Goal: Task Accomplishment & Management: Complete application form

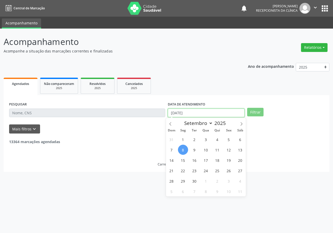
click at [222, 112] on input "[DATE]" at bounding box center [206, 113] width 77 height 9
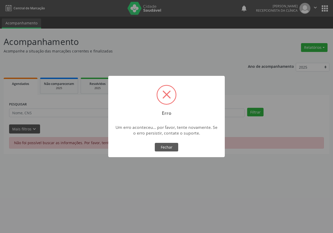
click at [168, 93] on span at bounding box center [166, 94] width 8 height 8
click at [175, 148] on button "Fechar" at bounding box center [166, 147] width 23 height 9
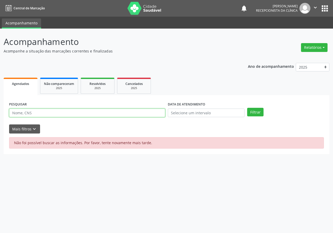
click at [36, 115] on input "text" at bounding box center [87, 113] width 156 height 9
type input "706403134696185"
click at [247, 108] on button "Filtrar" at bounding box center [255, 112] width 16 height 9
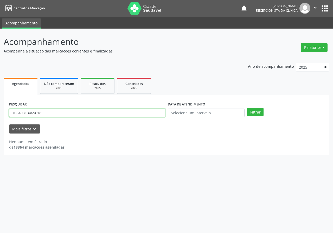
click at [56, 114] on input "706403134696185" at bounding box center [87, 113] width 156 height 9
click at [247, 108] on button "Filtrar" at bounding box center [255, 112] width 16 height 9
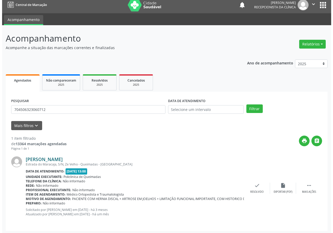
scroll to position [5, 0]
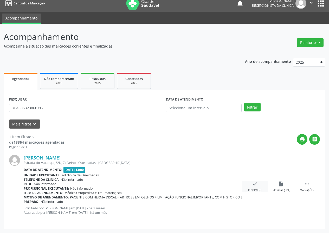
click at [252, 186] on icon "check" at bounding box center [255, 184] width 6 height 6
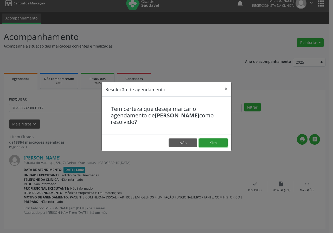
click at [218, 140] on button "Sim" at bounding box center [213, 143] width 29 height 9
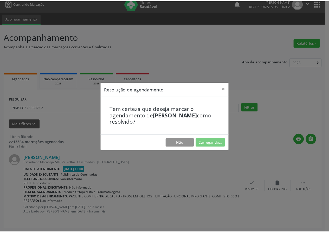
scroll to position [0, 0]
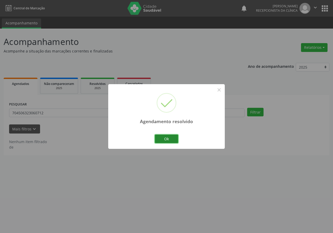
click at [170, 143] on button "Ok" at bounding box center [166, 139] width 23 height 9
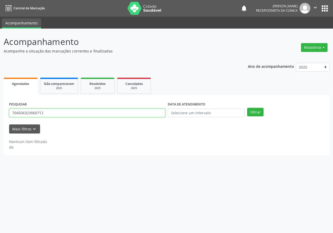
click at [55, 113] on input "704506323060712" at bounding box center [87, 113] width 156 height 9
click at [247, 108] on button "Filtrar" at bounding box center [255, 112] width 16 height 9
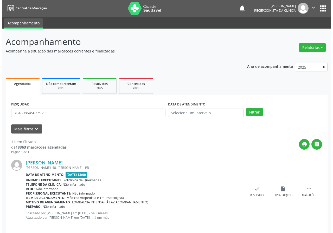
scroll to position [5, 0]
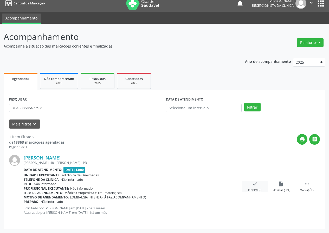
click at [255, 184] on icon "check" at bounding box center [255, 184] width 6 height 6
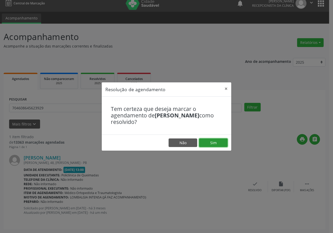
click at [217, 143] on button "Sim" at bounding box center [213, 143] width 29 height 9
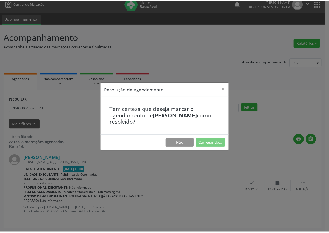
scroll to position [0, 0]
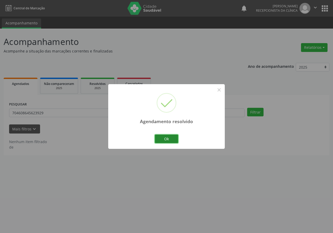
click at [159, 136] on button "Ok" at bounding box center [166, 139] width 23 height 9
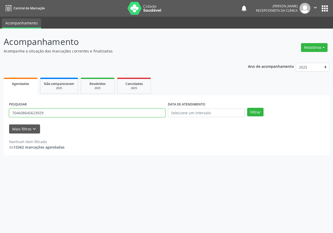
click at [80, 113] on input "704608645623929" at bounding box center [87, 113] width 156 height 9
type input "700406480006047"
click at [247, 108] on button "Filtrar" at bounding box center [255, 112] width 16 height 9
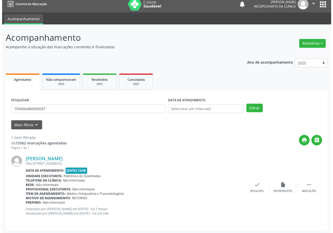
scroll to position [5, 0]
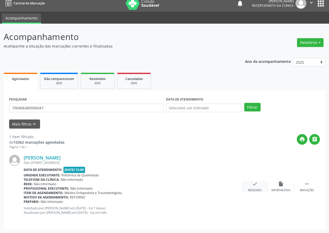
click at [254, 188] on div "check Resolvido" at bounding box center [255, 186] width 26 height 11
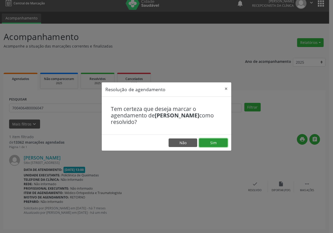
click at [220, 140] on button "Sim" at bounding box center [213, 143] width 29 height 9
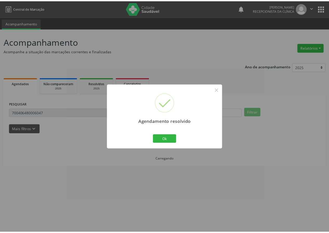
scroll to position [0, 0]
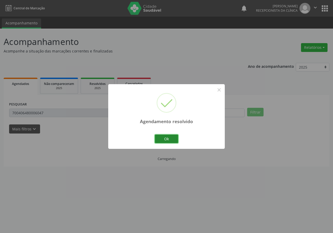
click at [162, 141] on button "Ok" at bounding box center [166, 139] width 23 height 9
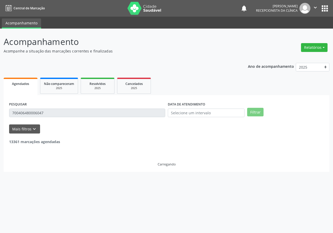
click at [35, 108] on div "PESQUISAR 700406480006047" at bounding box center [87, 111] width 159 height 20
click at [76, 144] on div "13361 marcações agendadas" at bounding box center [166, 139] width 315 height 11
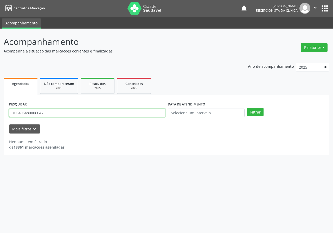
click at [77, 112] on input "700406480006047" at bounding box center [87, 113] width 156 height 9
click at [78, 112] on input "700406480006047" at bounding box center [87, 113] width 156 height 9
click at [79, 111] on input "700406480006047" at bounding box center [87, 113] width 156 height 9
click at [247, 108] on button "Filtrar" at bounding box center [255, 112] width 16 height 9
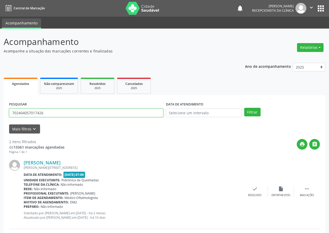
click at [70, 110] on input "702404057017426" at bounding box center [86, 113] width 154 height 9
click at [244, 108] on button "Filtrar" at bounding box center [252, 112] width 16 height 9
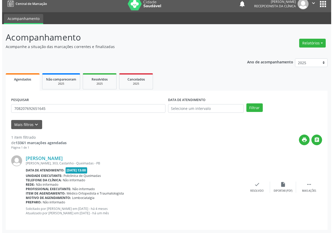
scroll to position [5, 0]
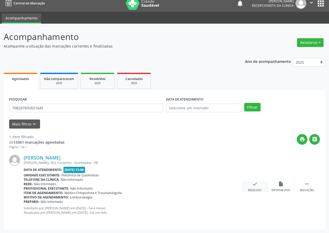
click at [254, 184] on icon "check" at bounding box center [255, 184] width 6 height 6
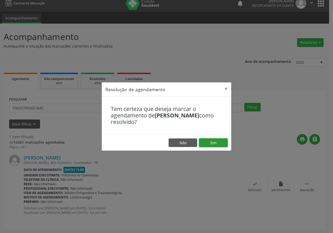
click at [219, 145] on button "Sim" at bounding box center [213, 143] width 29 height 9
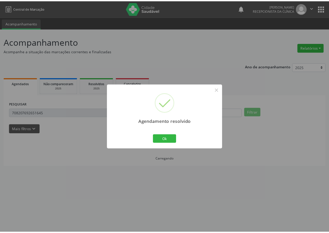
scroll to position [0, 0]
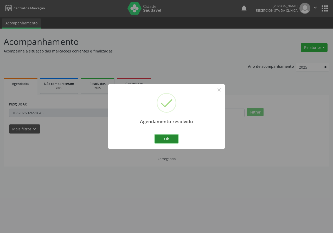
click at [171, 138] on button "Ok" at bounding box center [166, 139] width 23 height 9
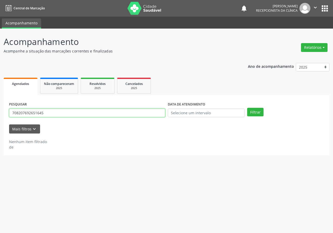
click at [57, 114] on input "708207692651645" at bounding box center [87, 113] width 156 height 9
click at [247, 108] on button "Filtrar" at bounding box center [255, 112] width 16 height 9
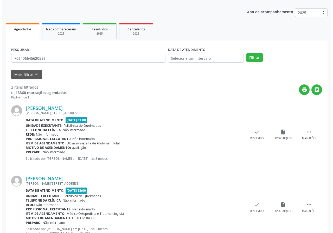
scroll to position [75, 0]
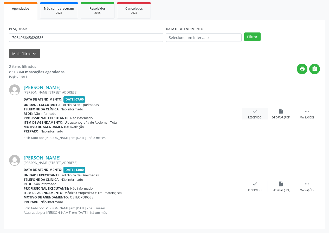
click at [253, 111] on icon "check" at bounding box center [255, 111] width 6 height 6
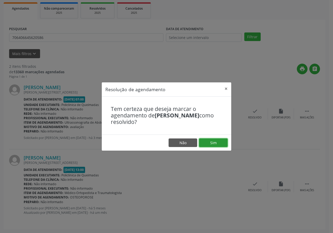
click at [219, 143] on button "Sim" at bounding box center [213, 143] width 29 height 9
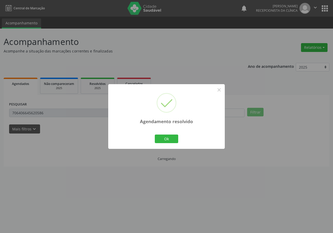
scroll to position [0, 0]
click at [165, 134] on div "Ok Cancel" at bounding box center [167, 138] width 26 height 11
click at [166, 139] on button "Ok" at bounding box center [166, 139] width 23 height 9
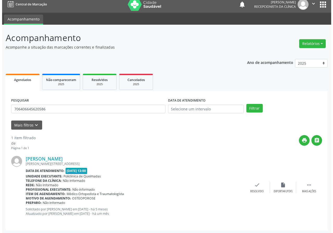
scroll to position [5, 0]
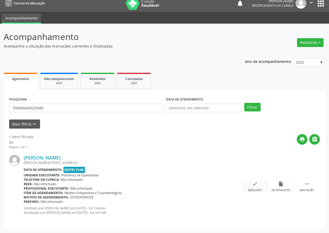
click at [252, 182] on icon "check" at bounding box center [255, 184] width 6 height 6
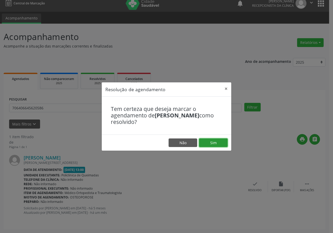
click at [209, 141] on button "Sim" at bounding box center [213, 143] width 29 height 9
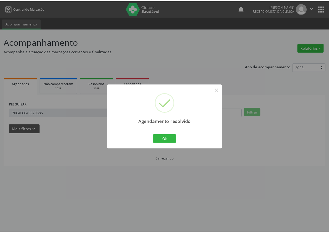
scroll to position [0, 0]
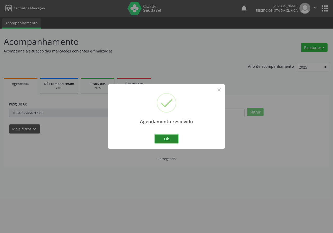
click at [166, 136] on button "Ok" at bounding box center [166, 139] width 23 height 9
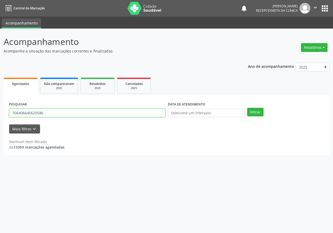
click at [115, 112] on input "706406645620586" at bounding box center [87, 113] width 156 height 9
click at [247, 108] on button "Filtrar" at bounding box center [255, 112] width 16 height 9
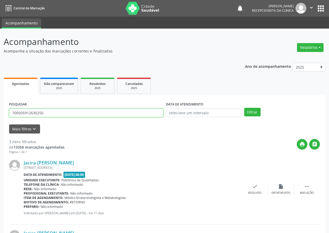
click at [72, 113] on input "700505912630250" at bounding box center [86, 113] width 154 height 9
click at [244, 108] on button "Filtrar" at bounding box center [252, 112] width 16 height 9
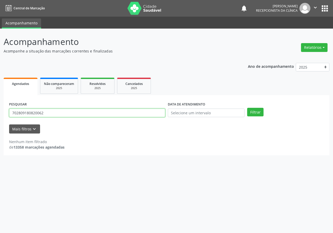
click at [59, 115] on input "702809180820062" at bounding box center [87, 113] width 156 height 9
click at [59, 114] on input "702809180820062" at bounding box center [87, 113] width 156 height 9
click at [247, 108] on button "Filtrar" at bounding box center [255, 112] width 16 height 9
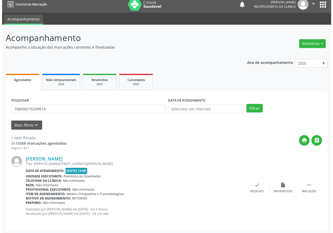
scroll to position [5, 0]
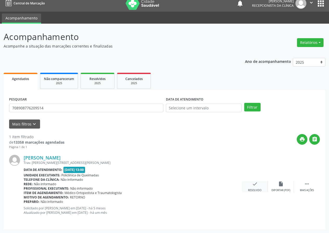
click at [251, 184] on div "check Resolvido" at bounding box center [255, 186] width 26 height 11
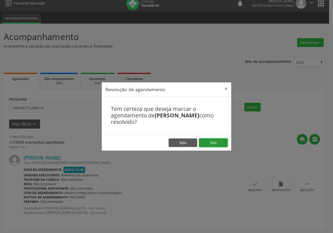
click at [220, 145] on button "Sim" at bounding box center [213, 143] width 29 height 9
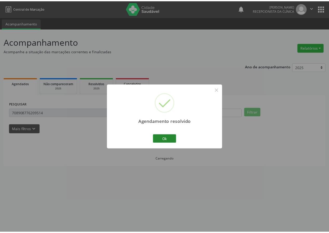
scroll to position [0, 0]
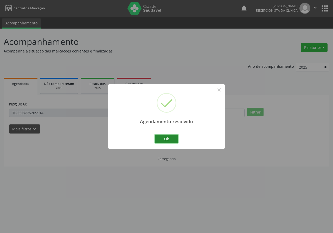
click at [170, 135] on button "Ok" at bounding box center [166, 139] width 23 height 9
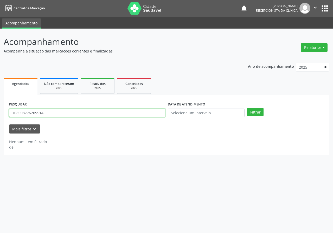
click at [103, 115] on input "708908776209514" at bounding box center [87, 113] width 156 height 9
click at [247, 108] on button "Filtrar" at bounding box center [255, 112] width 16 height 9
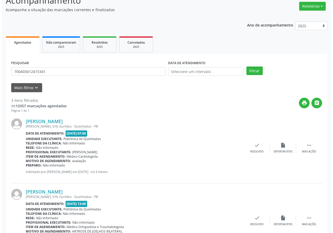
scroll to position [20, 0]
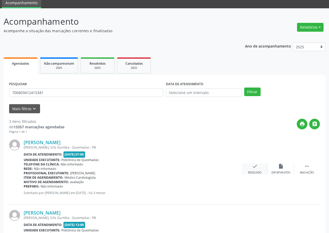
click at [250, 167] on div "check Resolvido" at bounding box center [255, 169] width 26 height 11
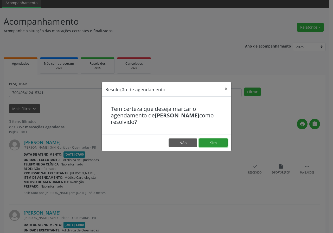
click at [212, 143] on button "Sim" at bounding box center [213, 143] width 29 height 9
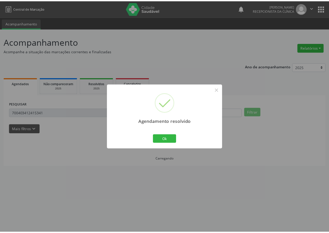
scroll to position [0, 0]
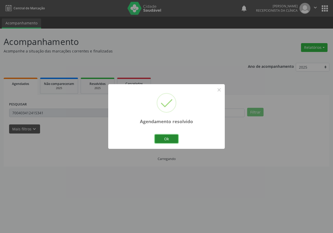
click at [161, 138] on button "Ok" at bounding box center [166, 139] width 23 height 9
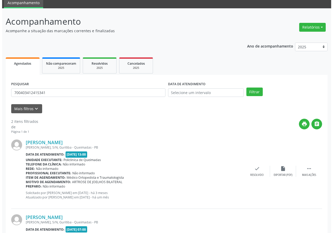
scroll to position [80, 0]
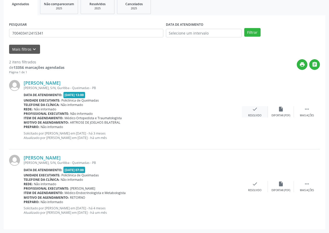
click at [254, 111] on icon "check" at bounding box center [255, 109] width 6 height 6
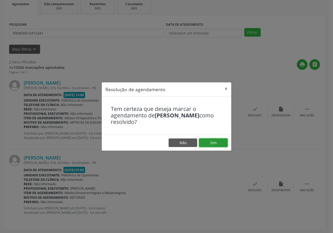
click at [221, 144] on button "Sim" at bounding box center [213, 143] width 29 height 9
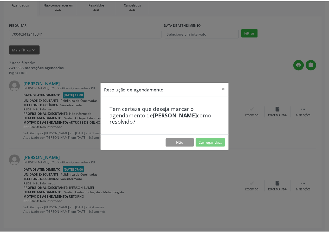
scroll to position [0, 0]
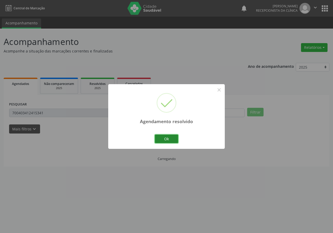
click at [167, 140] on button "Ok" at bounding box center [166, 139] width 23 height 9
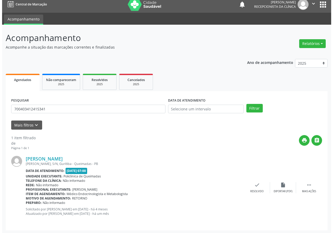
scroll to position [5, 0]
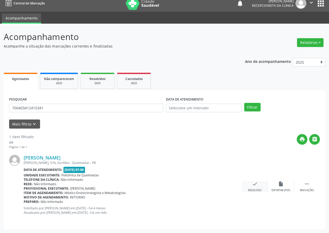
click at [250, 184] on div "check Resolvido" at bounding box center [255, 186] width 26 height 11
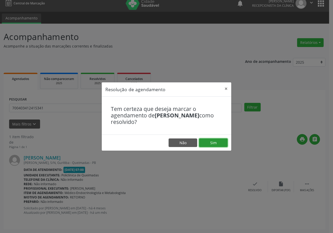
click at [218, 139] on button "Sim" at bounding box center [213, 143] width 29 height 9
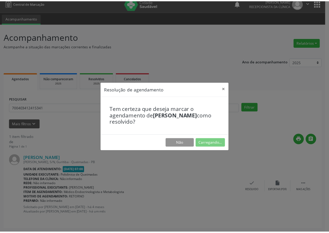
scroll to position [0, 0]
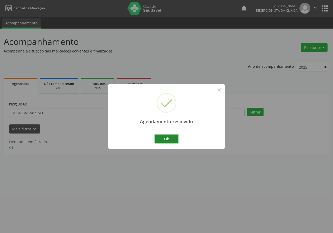
click at [161, 141] on button "Ok" at bounding box center [166, 139] width 23 height 9
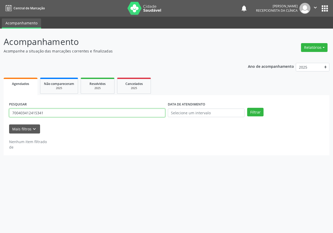
click at [103, 117] on input "700403412415341" at bounding box center [87, 113] width 156 height 9
click at [247, 108] on button "Filtrar" at bounding box center [255, 112] width 16 height 9
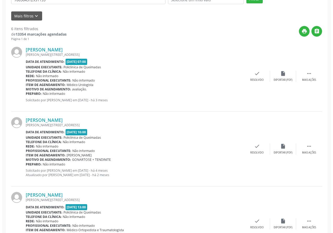
scroll to position [104, 0]
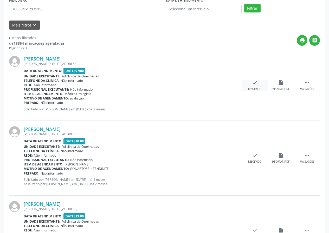
click at [253, 85] on icon "check" at bounding box center [255, 83] width 6 height 6
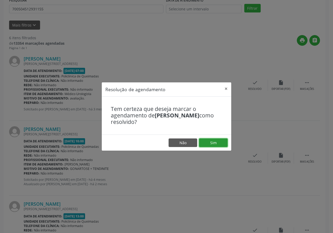
click at [209, 143] on button "Sim" at bounding box center [213, 143] width 29 height 9
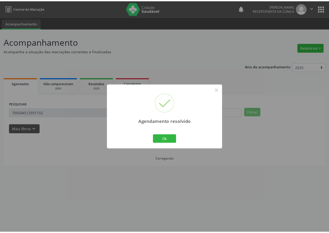
scroll to position [0, 0]
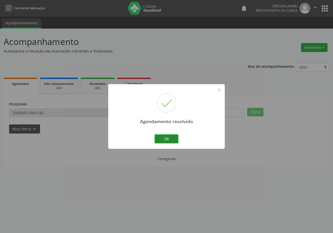
click at [175, 139] on button "Ok" at bounding box center [166, 139] width 23 height 9
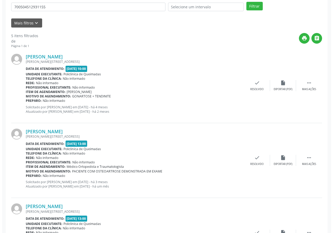
scroll to position [104, 0]
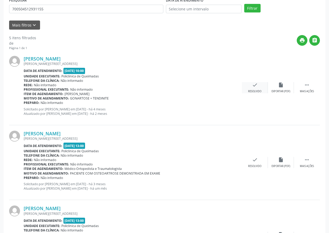
click at [251, 86] on div "check Resolvido" at bounding box center [255, 87] width 26 height 11
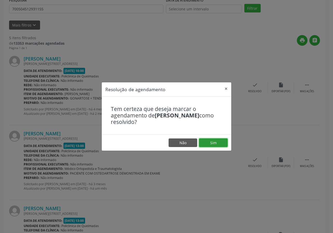
click at [217, 140] on button "Sim" at bounding box center [213, 143] width 29 height 9
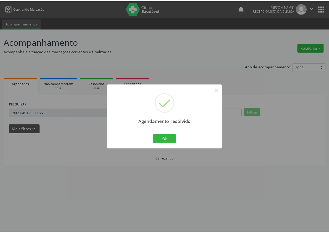
scroll to position [0, 0]
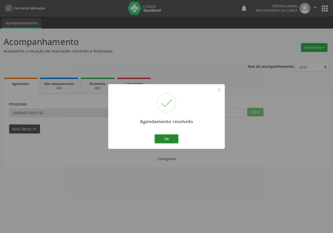
click at [166, 136] on button "Ok" at bounding box center [166, 139] width 23 height 9
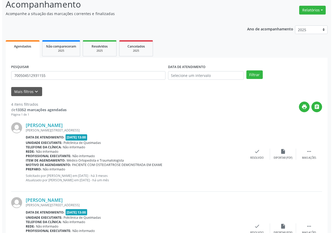
scroll to position [156, 0]
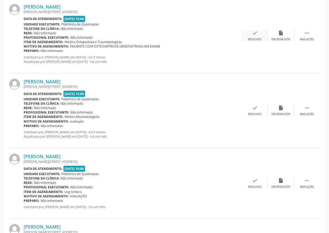
click at [254, 33] on icon "check" at bounding box center [255, 33] width 6 height 6
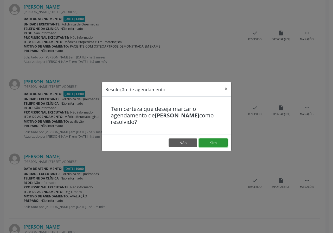
click at [217, 144] on button "Sim" at bounding box center [213, 143] width 29 height 9
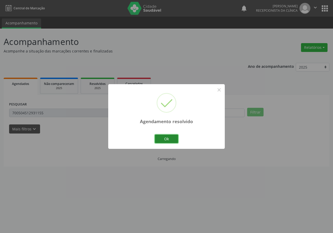
click at [173, 137] on button "Ok" at bounding box center [166, 139] width 23 height 9
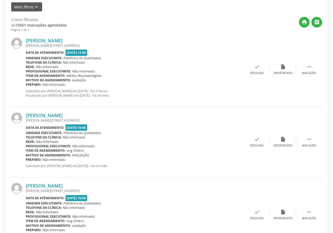
scroll to position [130, 0]
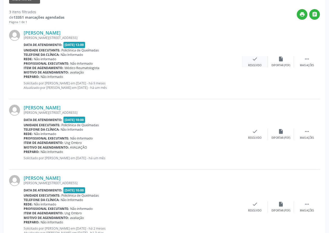
click at [255, 60] on icon "check" at bounding box center [255, 59] width 6 height 6
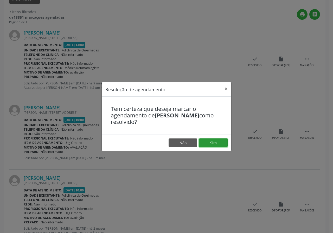
click at [212, 144] on button "Sim" at bounding box center [213, 143] width 29 height 9
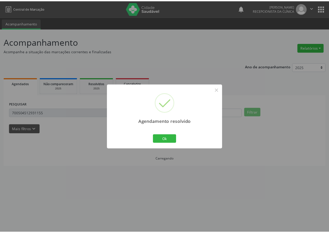
scroll to position [0, 0]
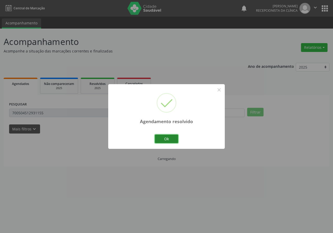
click at [176, 140] on button "Ok" at bounding box center [166, 139] width 23 height 9
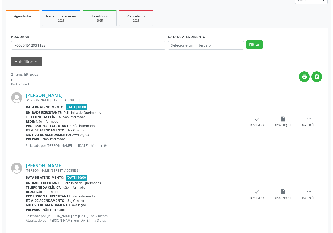
scroll to position [75, 0]
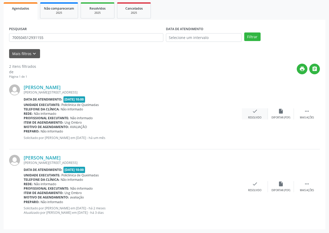
click at [257, 113] on icon "check" at bounding box center [255, 111] width 6 height 6
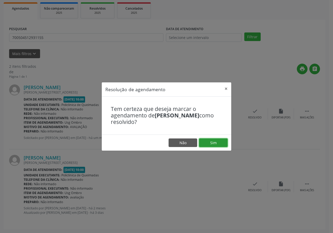
click at [207, 146] on button "Sim" at bounding box center [213, 143] width 29 height 9
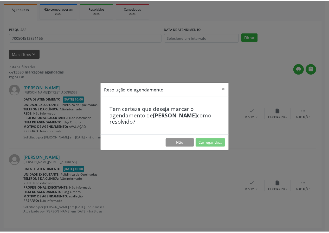
scroll to position [0, 0]
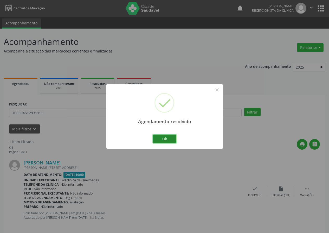
click at [170, 137] on button "Ok" at bounding box center [164, 139] width 23 height 9
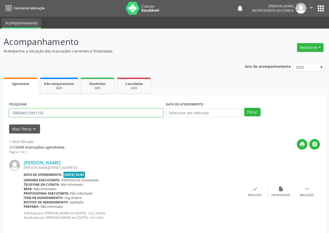
click at [70, 112] on input "700504512931155" at bounding box center [86, 113] width 154 height 9
click at [244, 108] on button "Filtrar" at bounding box center [252, 112] width 16 height 9
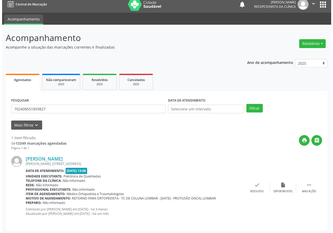
scroll to position [5, 0]
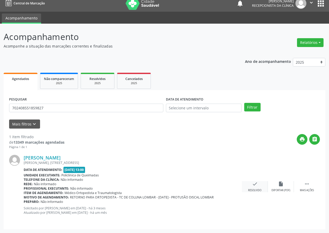
click at [254, 187] on div "check Resolvido" at bounding box center [255, 186] width 26 height 11
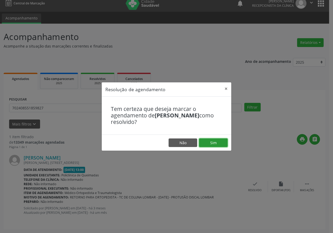
click at [222, 142] on button "Sim" at bounding box center [213, 143] width 29 height 9
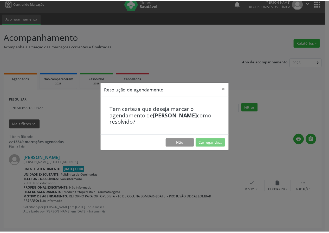
scroll to position [0, 0]
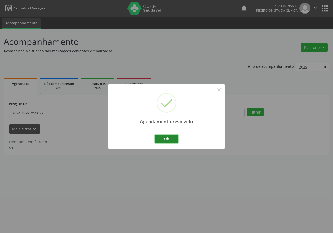
click at [163, 139] on button "Ok" at bounding box center [166, 139] width 23 height 9
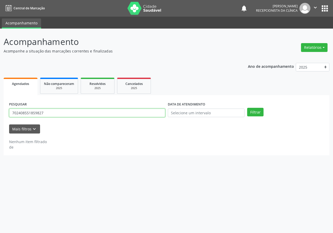
click at [98, 115] on input "702408551859827" at bounding box center [87, 113] width 156 height 9
click at [247, 108] on button "Filtrar" at bounding box center [255, 112] width 16 height 9
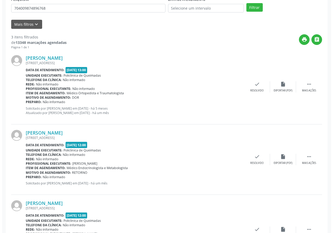
scroll to position [72, 0]
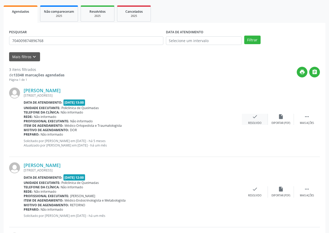
click at [257, 116] on icon "check" at bounding box center [255, 117] width 6 height 6
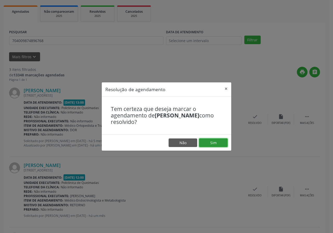
click at [216, 141] on button "Sim" at bounding box center [213, 143] width 29 height 9
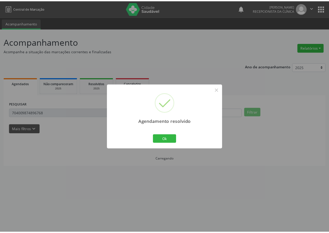
scroll to position [0, 0]
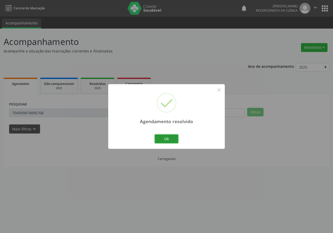
click at [170, 136] on button "Ok" at bounding box center [166, 139] width 23 height 9
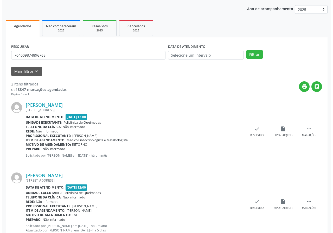
scroll to position [75, 0]
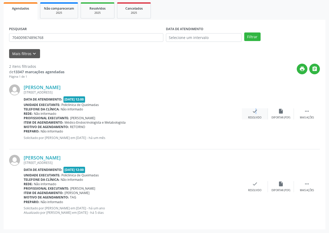
click at [253, 111] on icon "check" at bounding box center [255, 111] width 6 height 6
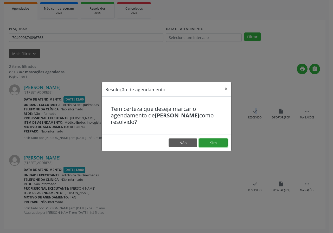
click at [206, 145] on button "Sim" at bounding box center [213, 143] width 29 height 9
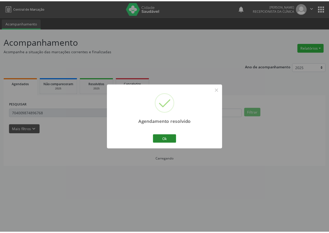
scroll to position [0, 0]
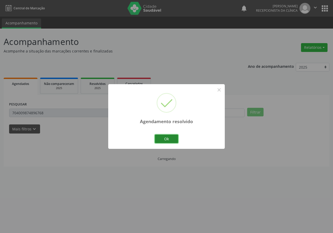
click at [171, 136] on button "Ok" at bounding box center [166, 139] width 23 height 9
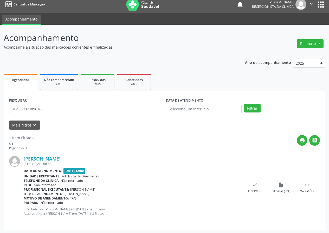
scroll to position [5, 0]
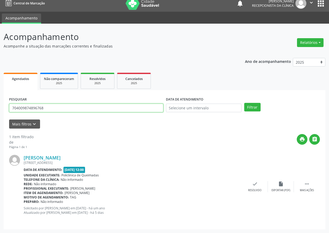
click at [84, 109] on input "704009874896768" at bounding box center [86, 108] width 154 height 9
type input "700301949842632"
click at [244, 103] on button "Filtrar" at bounding box center [252, 107] width 16 height 9
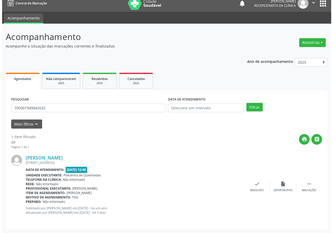
scroll to position [0, 0]
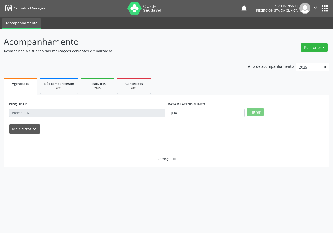
click at [90, 122] on form "PESQUISAR DATA DE ATENDIMENTO [DATE] Filtrar UNIDADE DE REFERÊNCIA Selecione um…" at bounding box center [166, 117] width 315 height 33
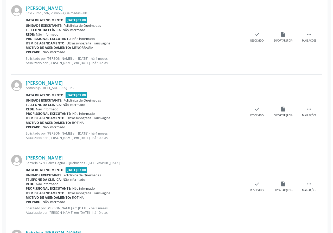
scroll to position [156, 0]
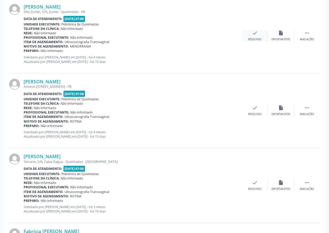
click at [249, 36] on div "check Resolvido" at bounding box center [255, 35] width 26 height 11
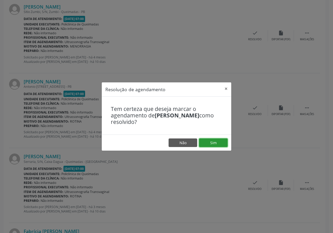
click at [217, 139] on button "Sim" at bounding box center [213, 143] width 29 height 9
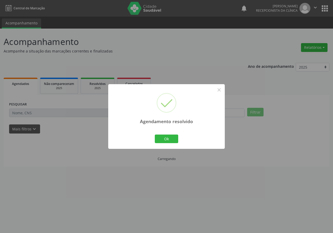
scroll to position [0, 0]
click at [165, 135] on button "Ok" at bounding box center [166, 139] width 23 height 9
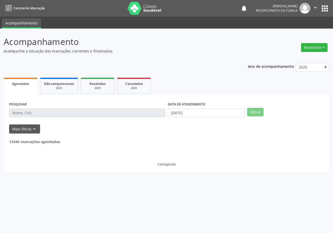
click at [29, 118] on div "PESQUISAR" at bounding box center [87, 111] width 159 height 20
click at [61, 95] on div "PESQUISAR DATA DE ATENDIMENTO [DATE] Filtrar UNIDADE DE REFERÊNCIA [GEOGRAPHIC_…" at bounding box center [167, 131] width 326 height 72
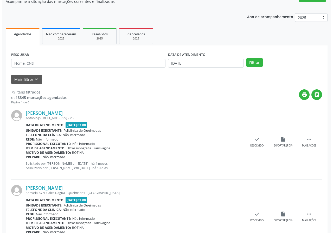
scroll to position [130, 0]
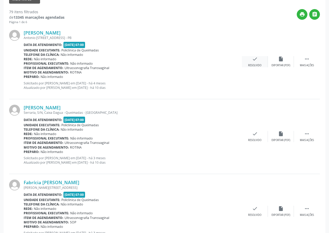
click at [254, 60] on icon "check" at bounding box center [255, 59] width 6 height 6
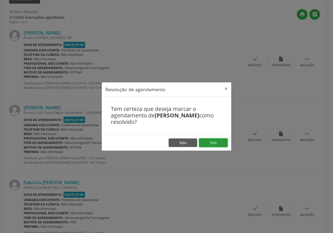
click at [213, 143] on button "Sim" at bounding box center [213, 143] width 29 height 9
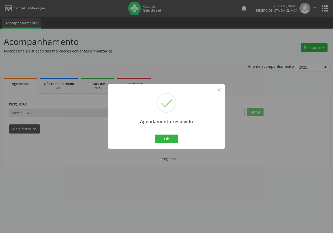
scroll to position [0, 0]
click at [163, 138] on button "Ok" at bounding box center [166, 139] width 23 height 9
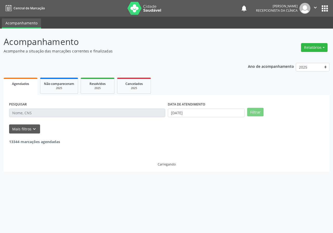
click at [64, 121] on form "PESQUISAR DATA DE ATENDIMENTO 08/09/2025 Filtrar UNIDADE DE REFERÊNCIA Selecion…" at bounding box center [166, 117] width 315 height 33
drag, startPoint x: 38, startPoint y: 118, endPoint x: 39, endPoint y: 125, distance: 7.7
click at [39, 125] on form "PESQUISAR DATA DE ATENDIMENTO 08/09/2025 Filtrar UNIDADE DE REFERÊNCIA Selecion…" at bounding box center [166, 117] width 315 height 33
drag, startPoint x: 39, startPoint y: 125, endPoint x: 51, endPoint y: 118, distance: 13.6
click at [43, 123] on form "PESQUISAR DATA DE ATENDIMENTO 08/09/2025 Filtrar UNIDADE DE REFERÊNCIA Selecion…" at bounding box center [166, 117] width 315 height 33
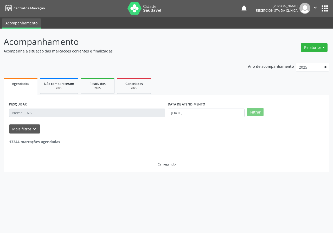
drag, startPoint x: 51, startPoint y: 118, endPoint x: 0, endPoint y: 84, distance: 61.2
click at [72, 158] on div "PESQUISAR DATA DE ATENDIMENTO 08/09/2025 Filtrar UNIDADE DE REFERÊNCIA Selecion…" at bounding box center [167, 133] width 326 height 77
drag, startPoint x: 0, startPoint y: 84, endPoint x: 105, endPoint y: 51, distance: 109.9
click at [35, 70] on div "Acompanhamento Acompanhe a situação das marcações correntes e finalizadas Relat…" at bounding box center [166, 131] width 333 height 205
drag, startPoint x: 105, startPoint y: 51, endPoint x: 105, endPoint y: 83, distance: 32.2
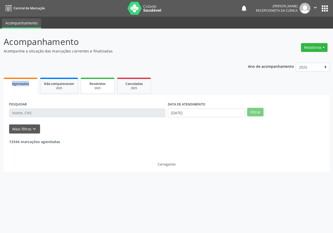
click at [105, 83] on div "Acompanhamento Acompanhe a situação das marcações correntes e finalizadas Relat…" at bounding box center [167, 103] width 326 height 137
click at [0, 151] on div "Acompanhamento Acompanhe a situação das marcações correntes e finalizadas Relat…" at bounding box center [166, 131] width 333 height 205
click at [4, 154] on div "Acompanhamento Acompanhe a situação das marcações correntes e finalizadas Relat…" at bounding box center [166, 131] width 333 height 205
drag, startPoint x: 15, startPoint y: 144, endPoint x: 17, endPoint y: 124, distance: 20.2
click at [15, 144] on div "13344 marcações agendadas" at bounding box center [166, 139] width 315 height 11
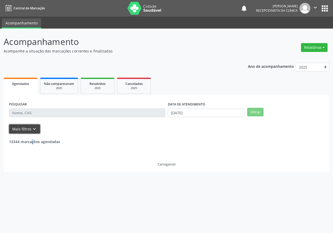
click at [17, 124] on form "PESQUISAR DATA DE ATENDIMENTO 08/09/2025 Filtrar UNIDADE DE REFERÊNCIA Selecion…" at bounding box center [166, 117] width 315 height 33
drag, startPoint x: 20, startPoint y: 124, endPoint x: 24, endPoint y: 131, distance: 7.9
click at [21, 124] on form "PESQUISAR DATA DE ATENDIMENTO 08/09/2025 Filtrar UNIDADE DE REFERÊNCIA Selecion…" at bounding box center [166, 117] width 315 height 33
click at [25, 132] on button "Mais filtros keyboard_arrow_down" at bounding box center [24, 129] width 31 height 9
click at [25, 132] on form "PESQUISAR DATA DE ATENDIMENTO 08/09/2025 Filtrar UNIDADE DE REFERÊNCIA Selecion…" at bounding box center [166, 117] width 315 height 33
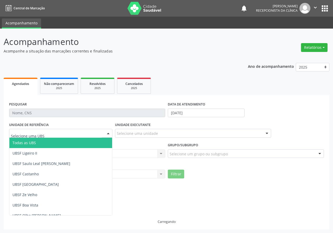
drag, startPoint x: 38, startPoint y: 139, endPoint x: 45, endPoint y: 140, distance: 7.1
click at [38, 138] on div "Todas as UBS UBSF Ligeiro II UBSF Saulo Leal Ernesto de Melo UBSF Castanho UBSF…" at bounding box center [60, 133] width 103 height 9
click at [213, 63] on div "Ano de acompanhamento 2025 2024 2023 2022 2021 Agendados Não compareceram 2025 …" at bounding box center [167, 144] width 326 height 171
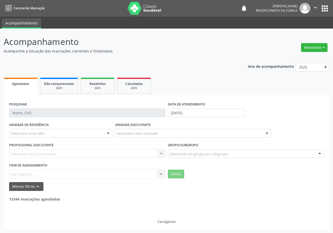
click at [213, 63] on div "Ano de acompanhamento 2025 2024 2023 2022 2021 Agendados Não compareceram 2025 …" at bounding box center [167, 144] width 326 height 171
drag, startPoint x: 213, startPoint y: 61, endPoint x: 219, endPoint y: 66, distance: 6.9
click at [214, 62] on div "Ano de acompanhamento 2025 2024 2023 2022 2021 Agendados Não compareceram 2025 …" at bounding box center [167, 144] width 326 height 171
click at [232, 71] on div "Ano de acompanhamento 2025 2024 2023 2022 2021 Agendados Não compareceram 2025 …" at bounding box center [167, 144] width 326 height 171
click at [230, 72] on div "Ano de acompanhamento 2025 2024 2023 2022 2021 Agendados Não compareceram 2025 …" at bounding box center [167, 144] width 326 height 171
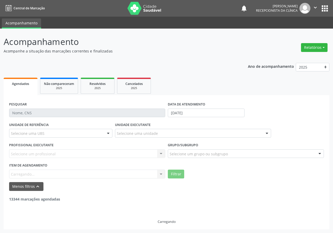
drag, startPoint x: 269, startPoint y: 67, endPoint x: 284, endPoint y: 70, distance: 15.3
click at [269, 69] on div "Ano de acompanhamento 2025 2024 2023 2022 2021" at bounding box center [288, 67] width 81 height 17
click at [284, 70] on div "Ano de acompanhamento 2025 2024 2023 2022 2021" at bounding box center [288, 67] width 81 height 17
drag, startPoint x: 283, startPoint y: 70, endPoint x: 272, endPoint y: 79, distance: 14.3
click at [283, 71] on div "Ano de acompanhamento 2025 2024 2023 2022 2021" at bounding box center [288, 67] width 81 height 17
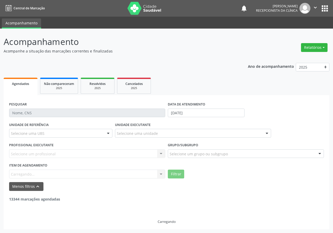
click at [272, 79] on ul "Agendados Não compareceram 2025 Resolvidos 2025 Cancelados 2025" at bounding box center [167, 85] width 326 height 19
click at [157, 56] on div "Acompanhamento Acompanhe a situação das marcações correntes e finalizadas Relat…" at bounding box center [167, 132] width 326 height 194
drag, startPoint x: 185, startPoint y: 29, endPoint x: 189, endPoint y: 31, distance: 5.0
drag, startPoint x: 189, startPoint y: 31, endPoint x: 207, endPoint y: 54, distance: 29.0
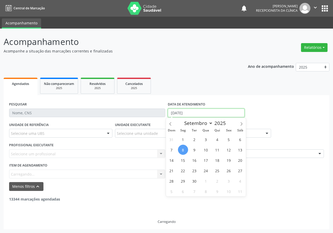
drag, startPoint x: 207, startPoint y: 54, endPoint x: 191, endPoint y: 111, distance: 59.0
click at [191, 111] on input "[DATE]" at bounding box center [206, 113] width 77 height 9
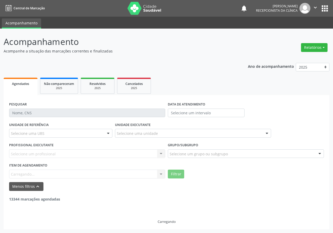
click at [177, 101] on label "DATA DE ATENDIMENTO" at bounding box center [186, 105] width 37 height 8
drag, startPoint x: 29, startPoint y: 127, endPoint x: 34, endPoint y: 132, distance: 6.6
click at [34, 132] on div "UNIDADE DE REFERÊNCIA Selecione uma UBS Todas as UBS UBSF Ligeiro II UBSF Saulo…" at bounding box center [61, 131] width 106 height 20
click at [61, 147] on div "PROFISSIONAL EXECUTANTE Selecione um profissional Nenhum resultado encontrado p…" at bounding box center [87, 151] width 159 height 20
drag, startPoint x: 61, startPoint y: 139, endPoint x: 62, endPoint y: 133, distance: 6.2
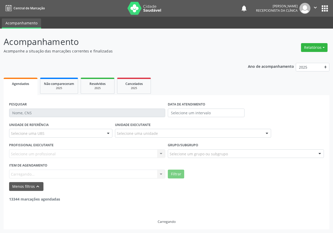
click at [61, 138] on div "UNIDADE DE REFERÊNCIA Selecione uma UBS Todas as UBS UBSF Ligeiro II UBSF Saulo…" at bounding box center [61, 131] width 106 height 20
drag, startPoint x: 62, startPoint y: 133, endPoint x: 61, endPoint y: 151, distance: 18.2
click at [62, 138] on div "Todas as UBS UBSF Ligeiro II UBSF Saulo Leal Ernesto de Melo UBSF Castanho UBSF…" at bounding box center [60, 133] width 103 height 9
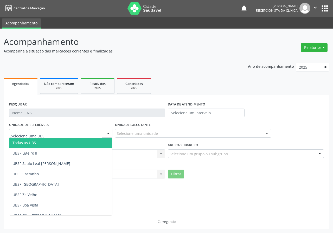
click at [84, 58] on div "Acompanhamento Acompanhe a situação das marcações correntes e finalizadas Relat…" at bounding box center [167, 132] width 326 height 194
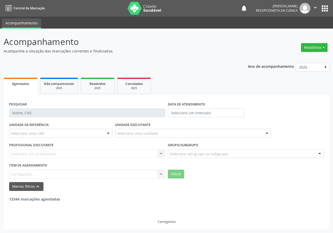
click at [38, 156] on div "Selecione um profissional Nenhum resultado encontrado para: " " Não há nenhuma …" at bounding box center [87, 154] width 156 height 9
click at [38, 155] on div "Selecione um profissional Nenhum resultado encontrado para: " " Não há nenhuma …" at bounding box center [87, 154] width 156 height 9
click at [51, 154] on div "Selecione um profissional Nenhum resultado encontrado para: " " Não há nenhuma …" at bounding box center [87, 154] width 156 height 9
click at [54, 154] on div "Selecione um profissional Nenhum resultado encontrado para: " " Não há nenhuma …" at bounding box center [87, 154] width 156 height 9
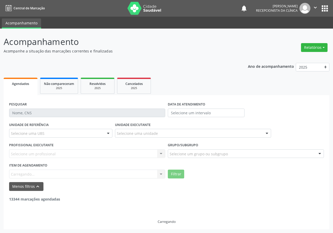
click at [190, 170] on div "Filtrar" at bounding box center [245, 174] width 159 height 9
drag, startPoint x: 219, startPoint y: 190, endPoint x: 176, endPoint y: 203, distance: 46.0
click at [176, 203] on div "PESQUISAR DATA DE ATENDIMENTO UNIDADE DE REFERÊNCIA Selecione uma UBS Todas as …" at bounding box center [167, 162] width 326 height 134
click at [175, 204] on div "Carregando" at bounding box center [166, 213] width 315 height 22
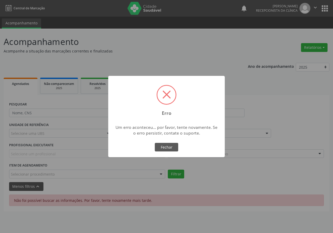
click at [136, 231] on div "× Erro Um erro aconteceu... por favor, tente novamente. Se o erro persistir, co…" at bounding box center [166, 116] width 333 height 233
click at [132, 231] on div "× Erro Um erro aconteceu... por favor, tente novamente. Se o erro persistir, co…" at bounding box center [166, 116] width 333 height 233
click at [131, 231] on div "× Erro Um erro aconteceu... por favor, tente novamente. Se o erro persistir, co…" at bounding box center [166, 116] width 333 height 233
click at [131, 229] on div "× Erro Um erro aconteceu... por favor, tente novamente. Se o erro persistir, co…" at bounding box center [166, 116] width 333 height 233
click at [160, 44] on div "× Erro Um erro aconteceu... por favor, tente novamente. Se o erro persistir, co…" at bounding box center [166, 116] width 333 height 233
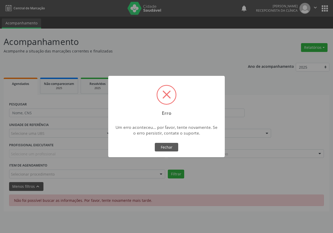
click at [160, 44] on div "× Erro Um erro aconteceu... por favor, tente novamente. Se o erro persistir, co…" at bounding box center [166, 116] width 333 height 233
click at [100, 33] on div "× Erro Um erro aconteceu... por favor, tente novamente. Se o erro persistir, co…" at bounding box center [166, 116] width 333 height 233
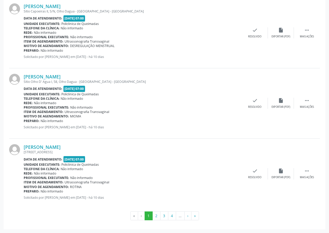
scroll to position [1003, 0]
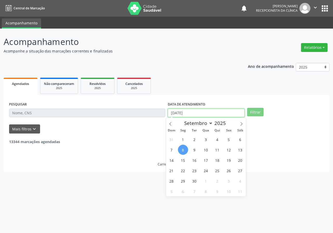
click at [187, 110] on input "[DATE]" at bounding box center [206, 113] width 77 height 9
click at [190, 110] on input "[DATE]" at bounding box center [206, 113] width 77 height 9
click at [194, 114] on input "[DATE]" at bounding box center [206, 113] width 77 height 9
click at [194, 113] on input "[DATE]" at bounding box center [206, 113] width 77 height 9
click at [195, 75] on div "Ano de acompanhamento 2025 2024 2023 2022 2021 Agendados Não compareceram 2025 …" at bounding box center [167, 115] width 326 height 113
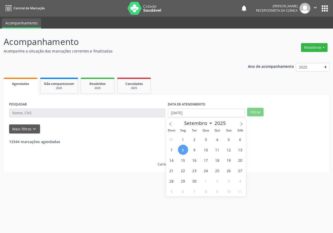
select select "8"
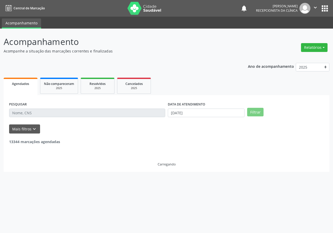
click at [193, 109] on div "DATA DE ATENDIMENTO [DATE]" at bounding box center [206, 109] width 77 height 17
click at [191, 114] on input "[DATE]" at bounding box center [206, 113] width 77 height 9
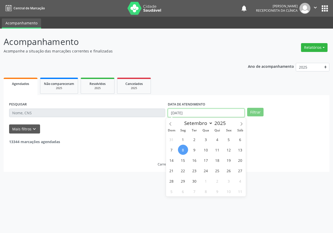
click at [191, 114] on input "[DATE]" at bounding box center [206, 113] width 77 height 9
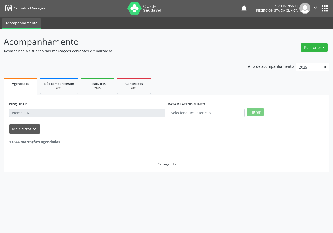
drag, startPoint x: 56, startPoint y: 142, endPoint x: 147, endPoint y: 137, distance: 91.2
click at [58, 142] on strong "13344 marcações agendadas" at bounding box center [34, 141] width 51 height 5
click at [80, 134] on div "13344 marcações agendadas" at bounding box center [166, 139] width 315 height 11
